Goal: Task Accomplishment & Management: Manage account settings

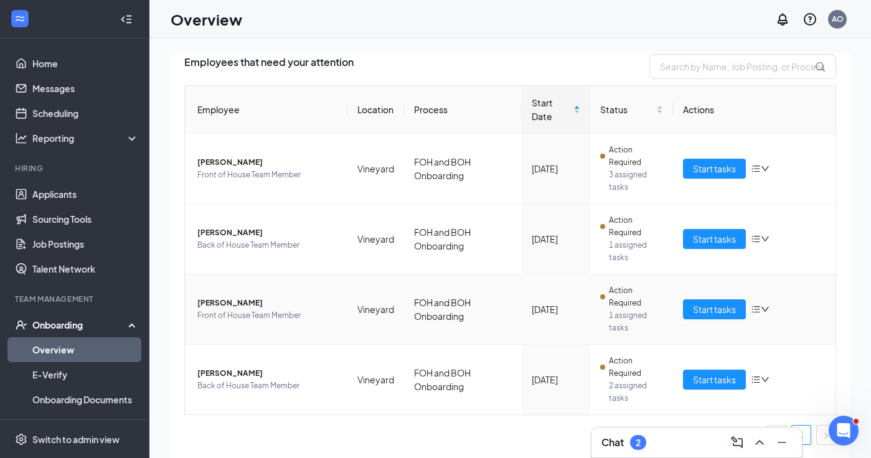
scroll to position [90, 0]
click at [228, 302] on span "[PERSON_NAME]" at bounding box center [267, 303] width 140 height 12
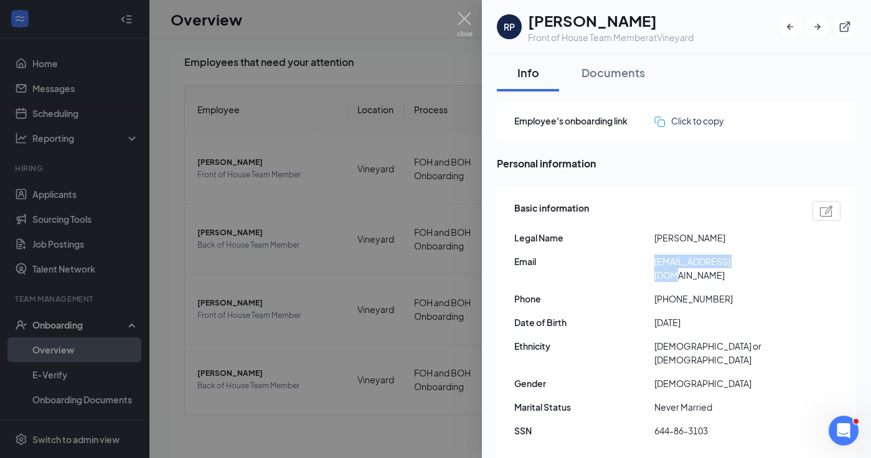
drag, startPoint x: 655, startPoint y: 261, endPoint x: 746, endPoint y: 261, distance: 90.9
click at [746, 261] on span "[EMAIL_ADDRESS][DOMAIN_NAME]" at bounding box center [724, 268] width 140 height 27
copy span "[EMAIL_ADDRESS][DOMAIN_NAME]"
click at [464, 21] on img at bounding box center [465, 24] width 16 height 24
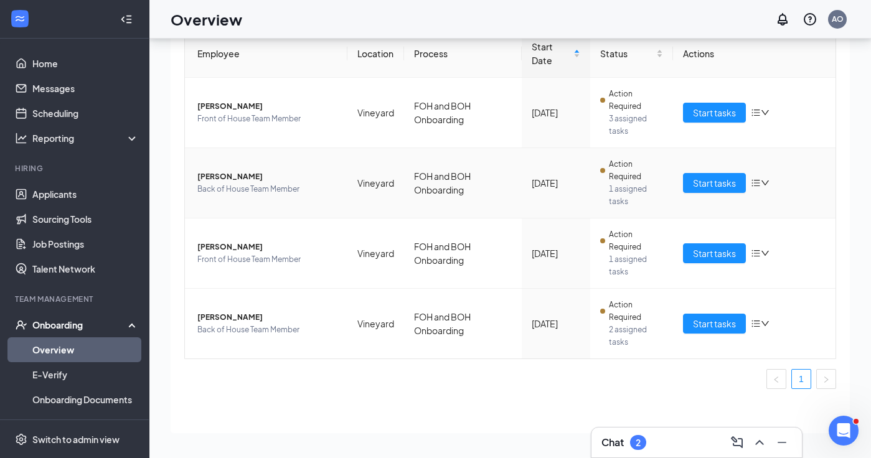
scroll to position [56, 0]
click at [691, 439] on div "Chat 2" at bounding box center [696, 443] width 190 height 20
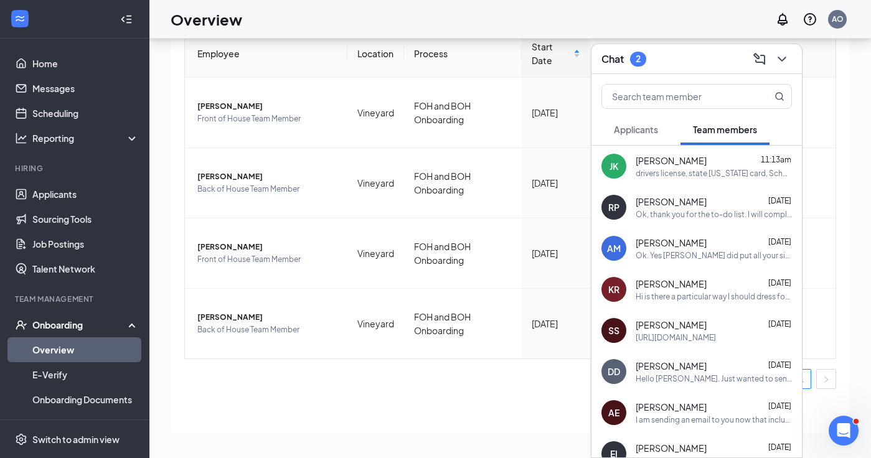
click at [784, 59] on icon "ChevronDown" at bounding box center [781, 59] width 8 height 5
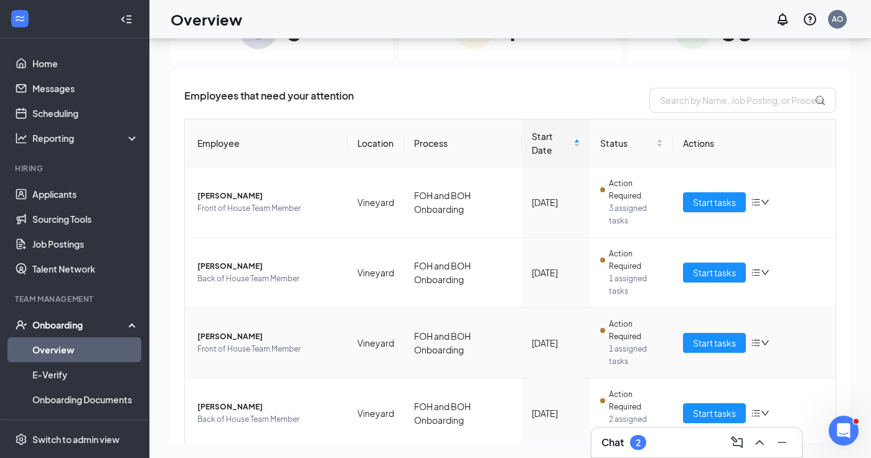
scroll to position [0, 0]
click at [134, 324] on icon at bounding box center [134, 324] width 10 height 0
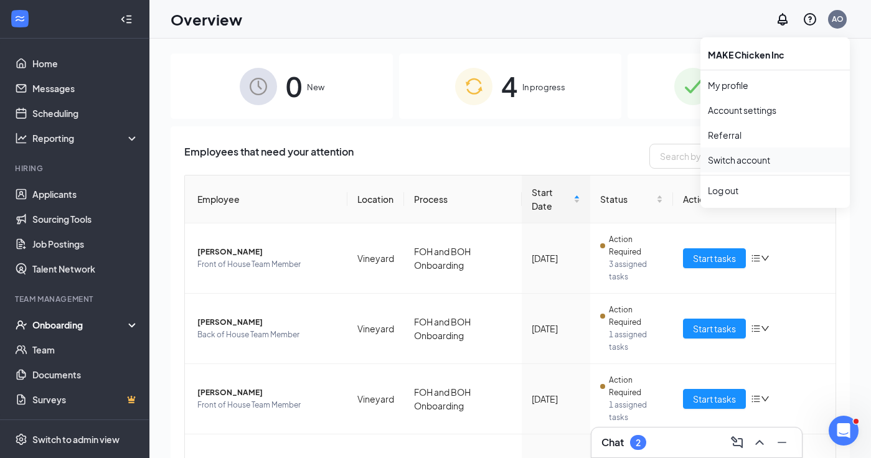
click at [731, 162] on link "Switch account" at bounding box center [739, 159] width 62 height 11
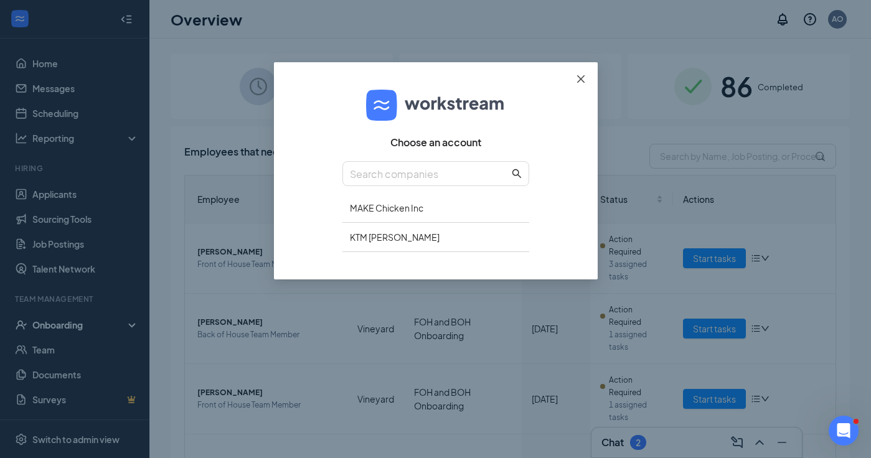
click at [584, 75] on icon "close" at bounding box center [581, 79] width 10 height 10
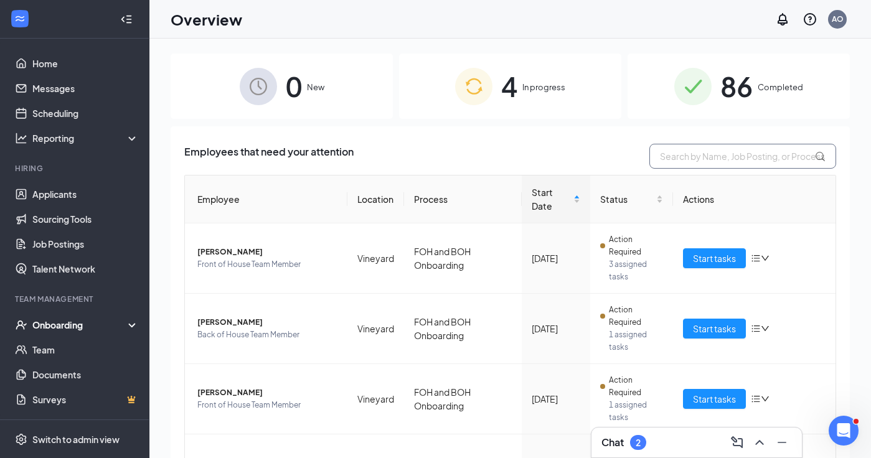
click at [699, 156] on input "text" at bounding box center [742, 156] width 187 height 25
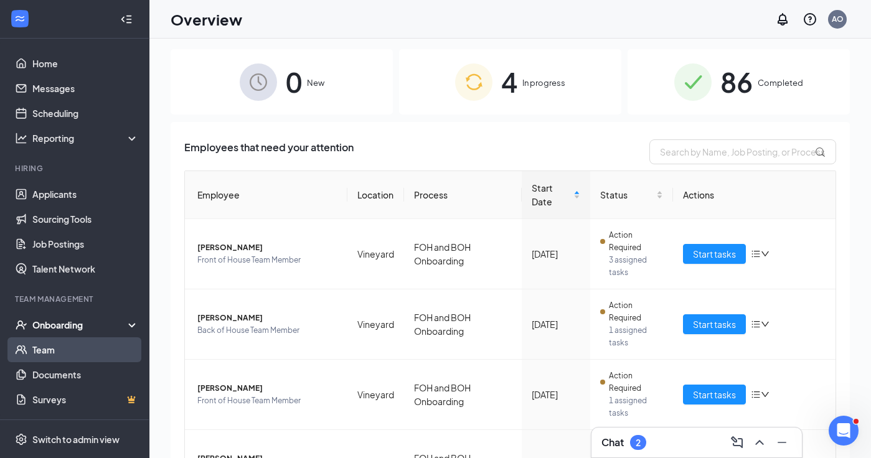
click at [51, 349] on link "Team" at bounding box center [85, 349] width 106 height 25
